Goal: Information Seeking & Learning: Find specific fact

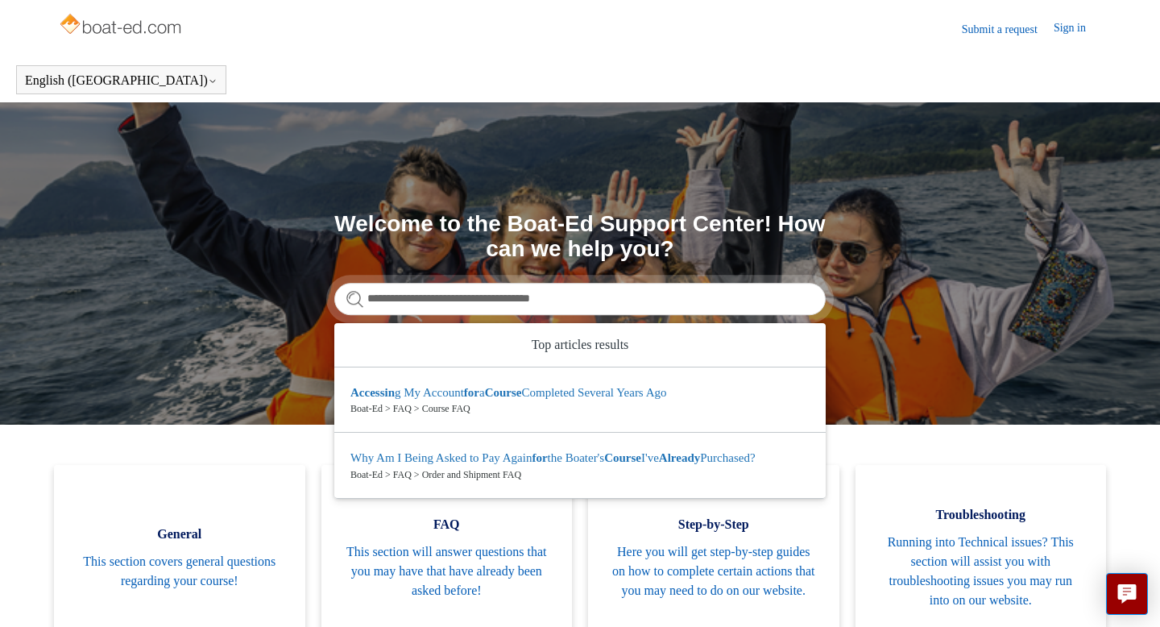
type input "**********"
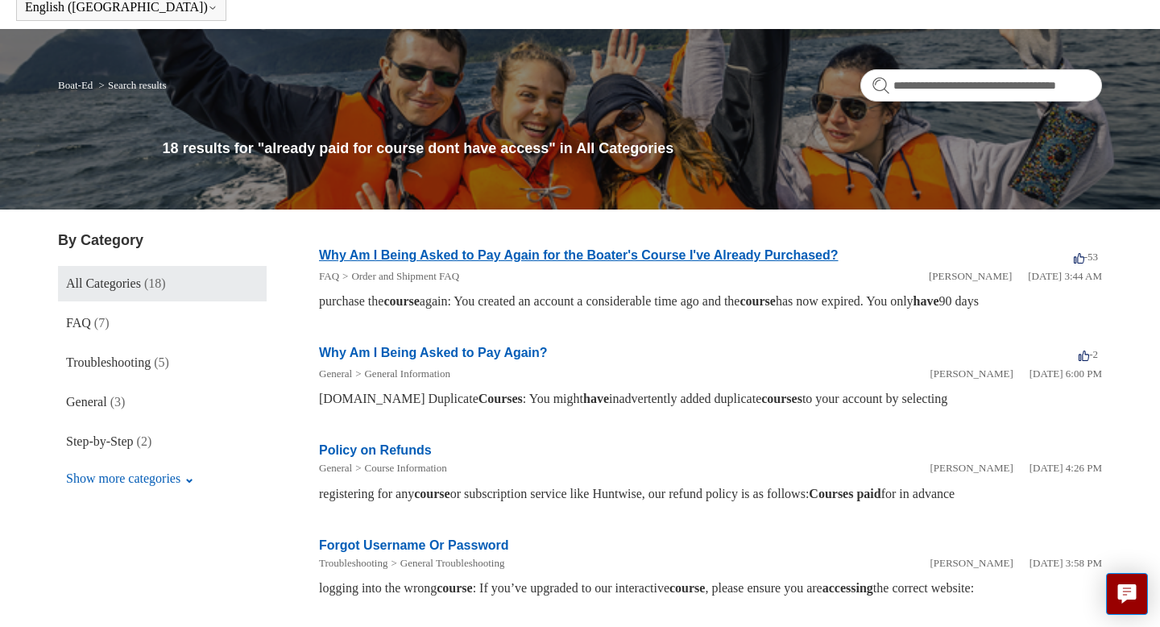
scroll to position [89, 0]
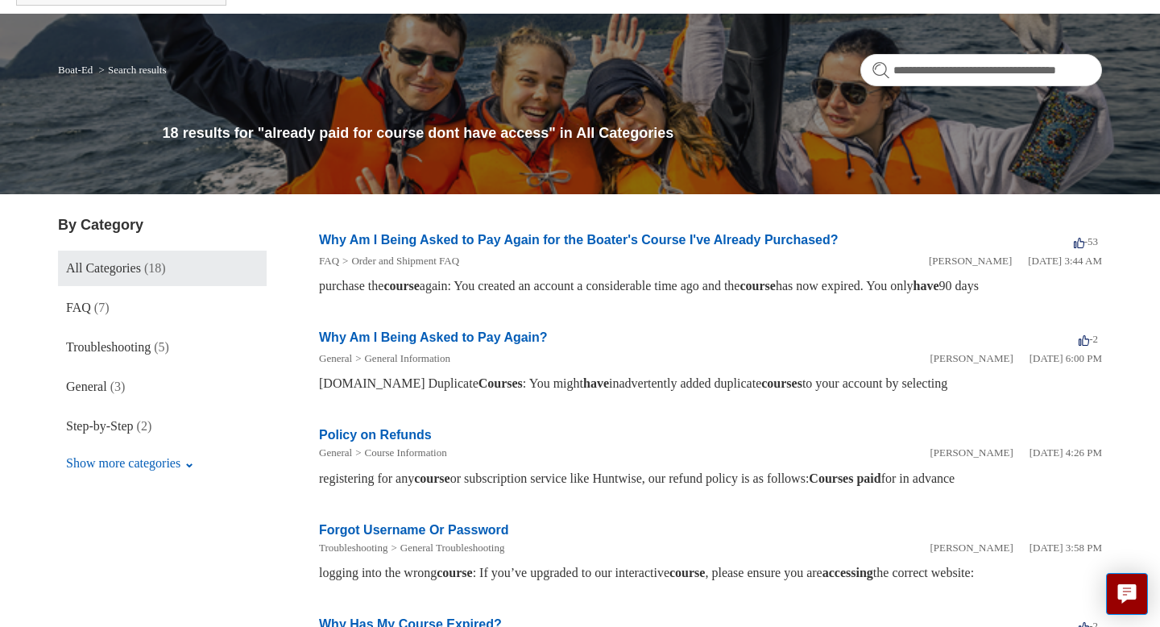
click at [485, 239] on link "Why Am I Being Asked to Pay Again for the Boater's Course I've Already Purchase…" at bounding box center [578, 240] width 519 height 14
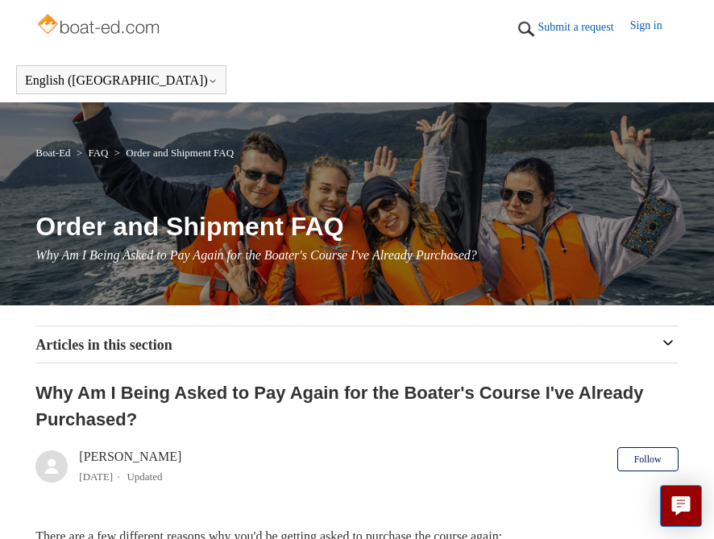
click at [653, 25] on link "Sign in" at bounding box center [654, 29] width 48 height 24
